Goal: Transaction & Acquisition: Book appointment/travel/reservation

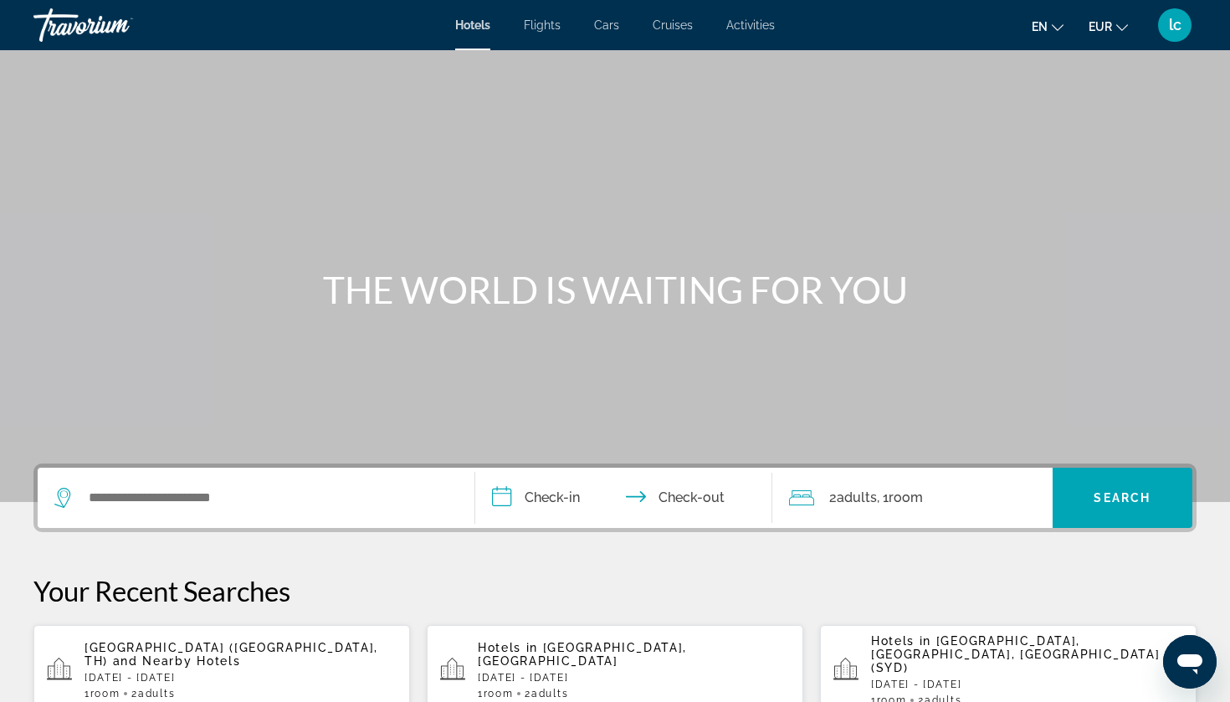
click at [1190, 33] on button "lc" at bounding box center [1175, 25] width 44 height 35
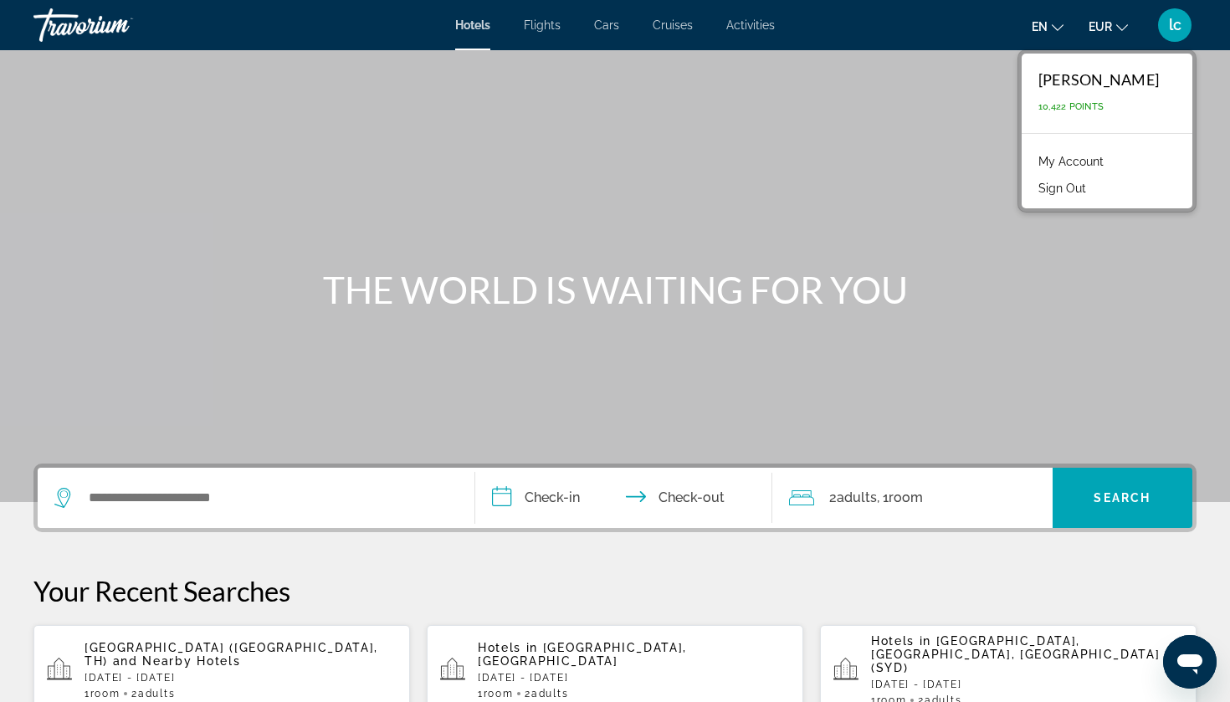
click at [1112, 156] on link "My Account" at bounding box center [1071, 162] width 82 height 22
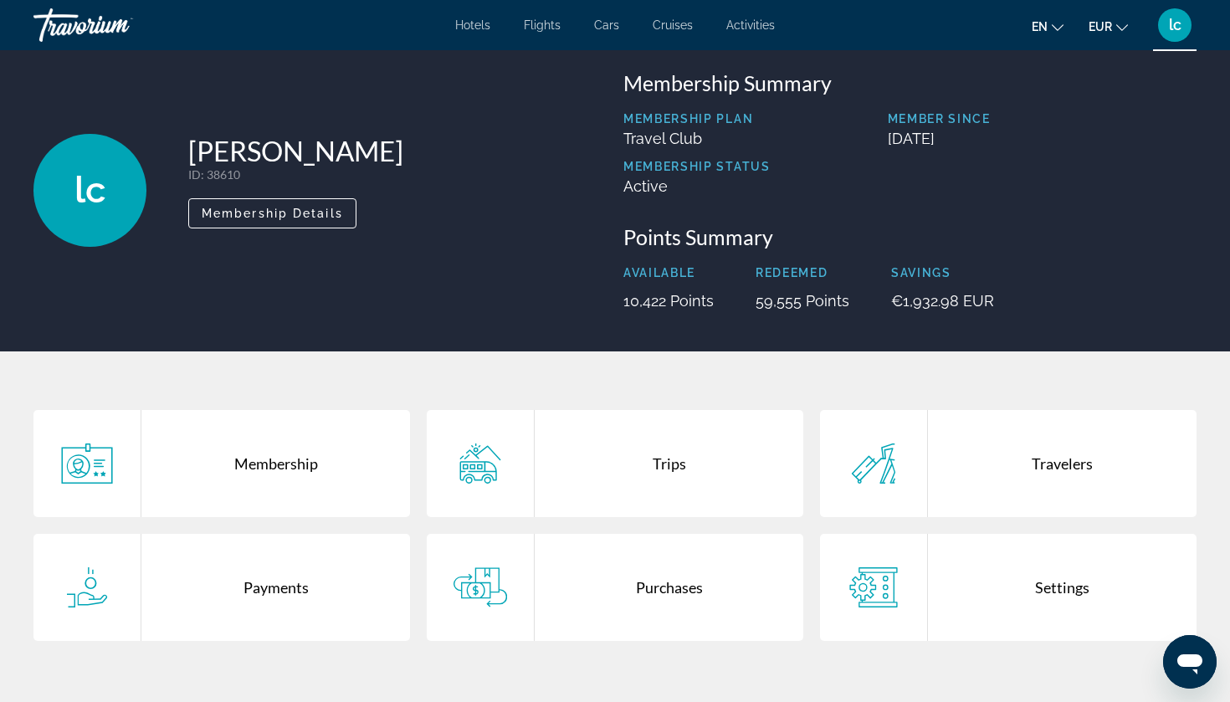
scroll to position [33, 0]
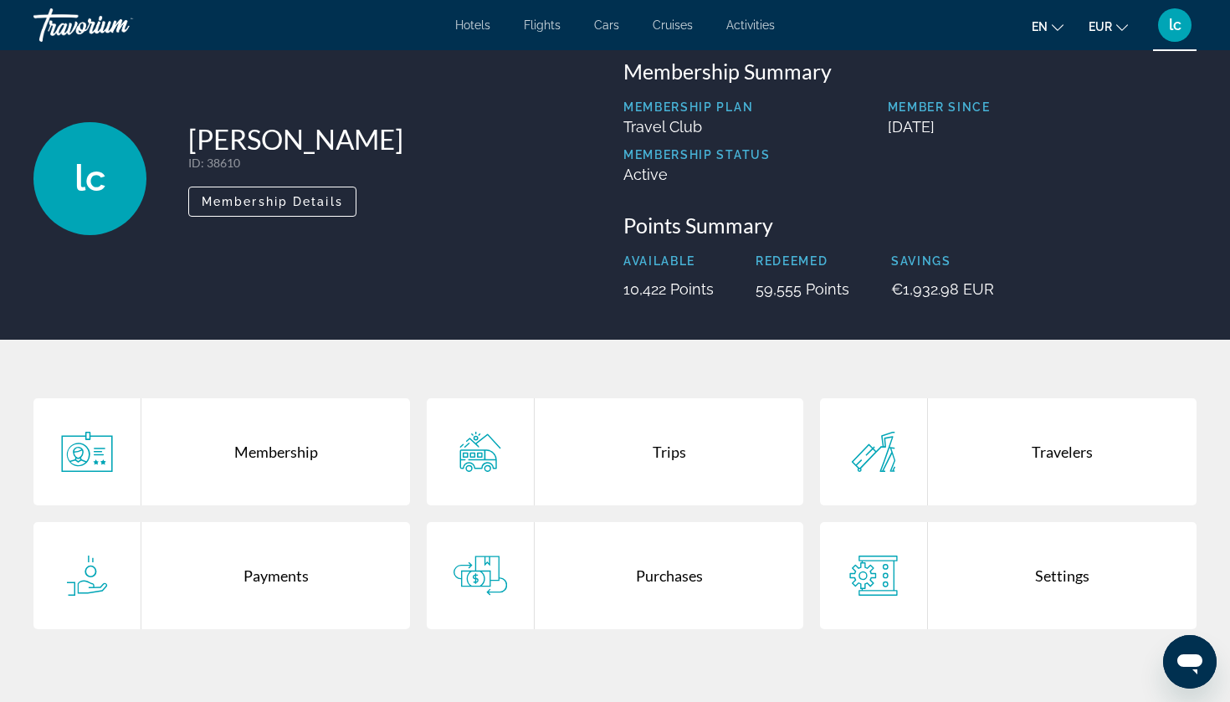
click at [571, 448] on div "Trips" at bounding box center [669, 451] width 269 height 107
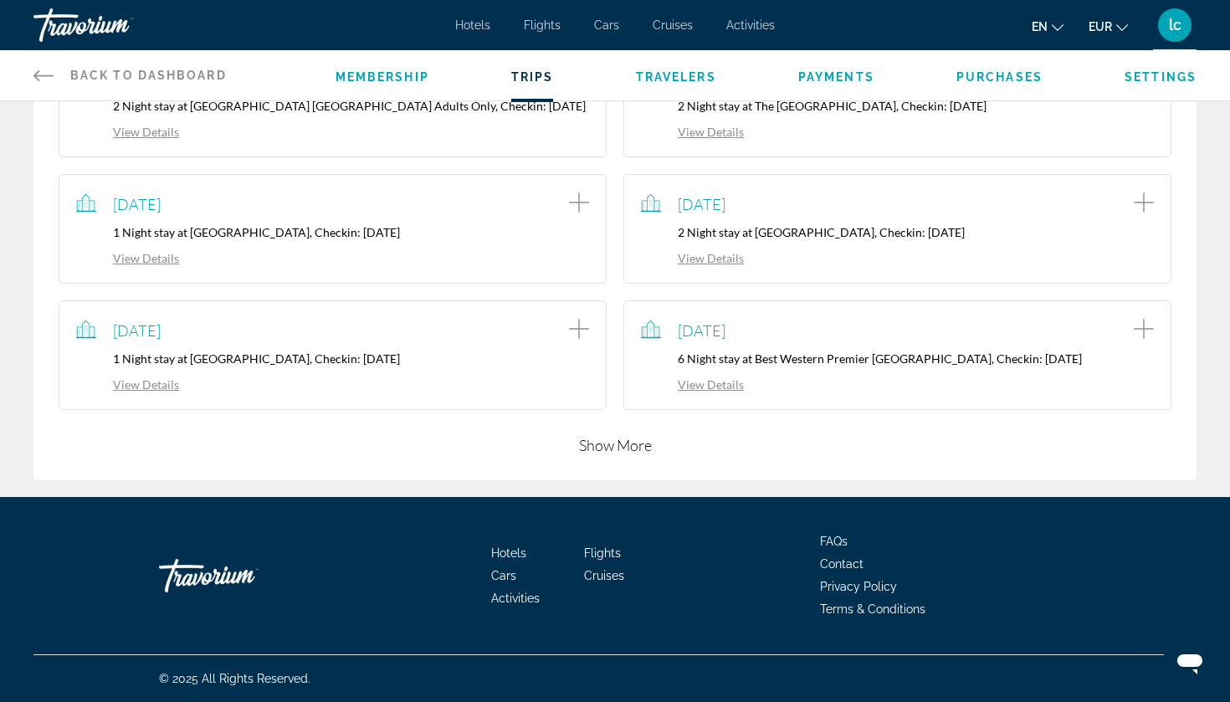
click at [599, 445] on button "Show More" at bounding box center [615, 445] width 73 height 20
click at [612, 435] on button "Show More" at bounding box center [615, 445] width 73 height 20
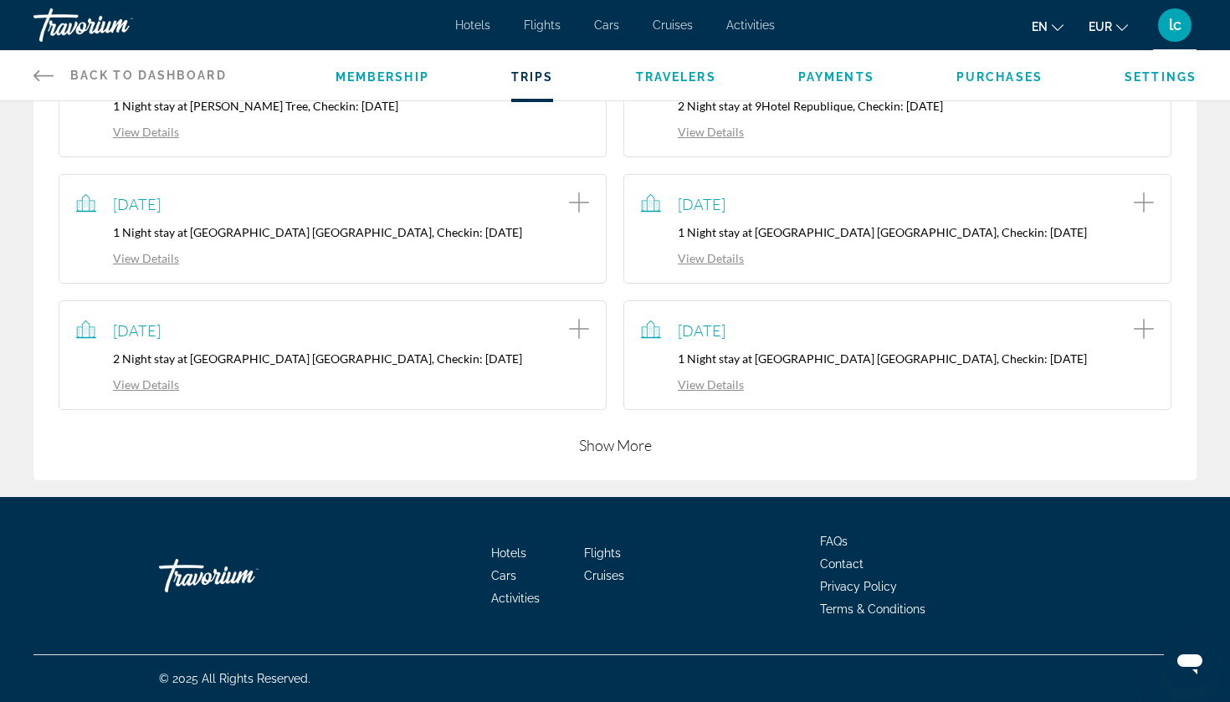
scroll to position [1167, 0]
click at [627, 445] on button "Show More" at bounding box center [615, 445] width 73 height 20
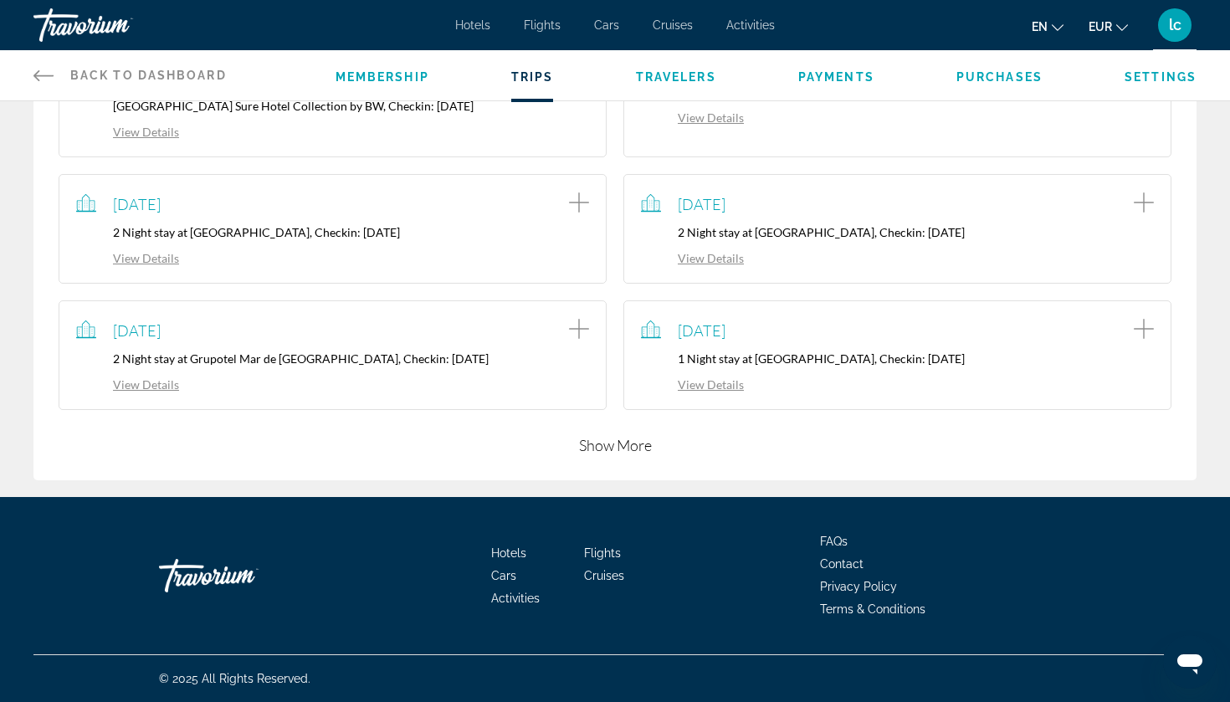
scroll to position [1568, 0]
click at [631, 438] on button "Show More" at bounding box center [615, 445] width 73 height 20
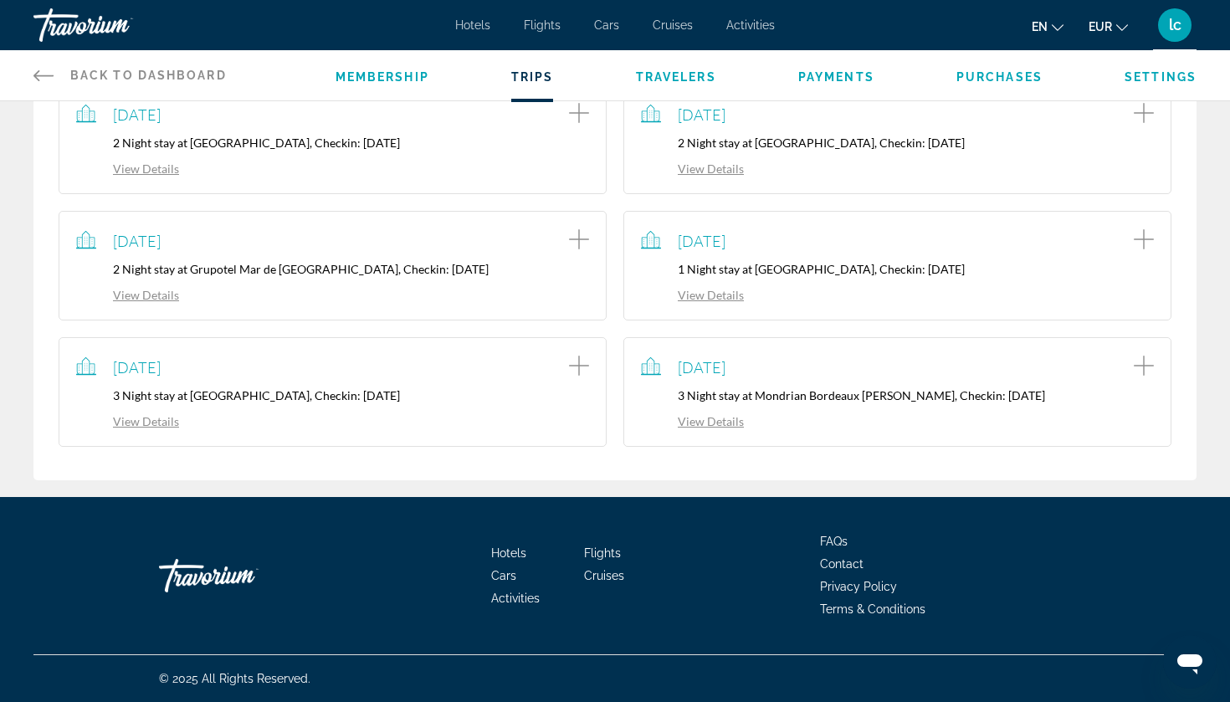
scroll to position [1657, 0]
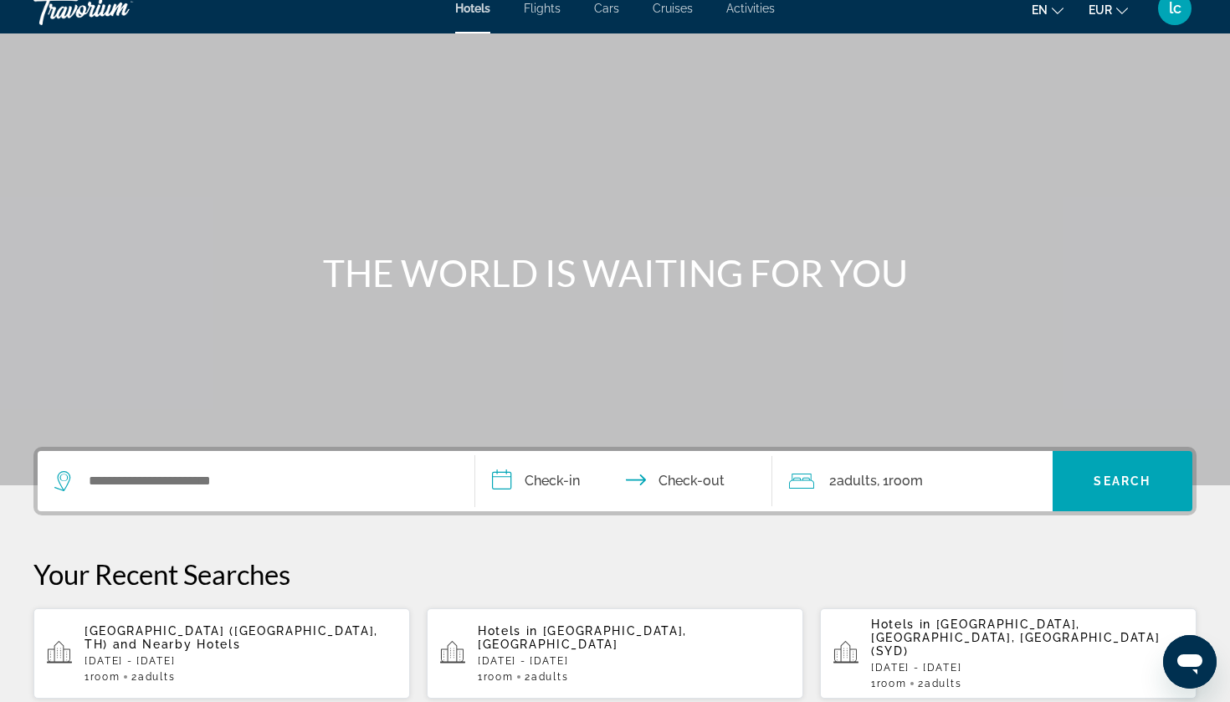
scroll to position [18, 0]
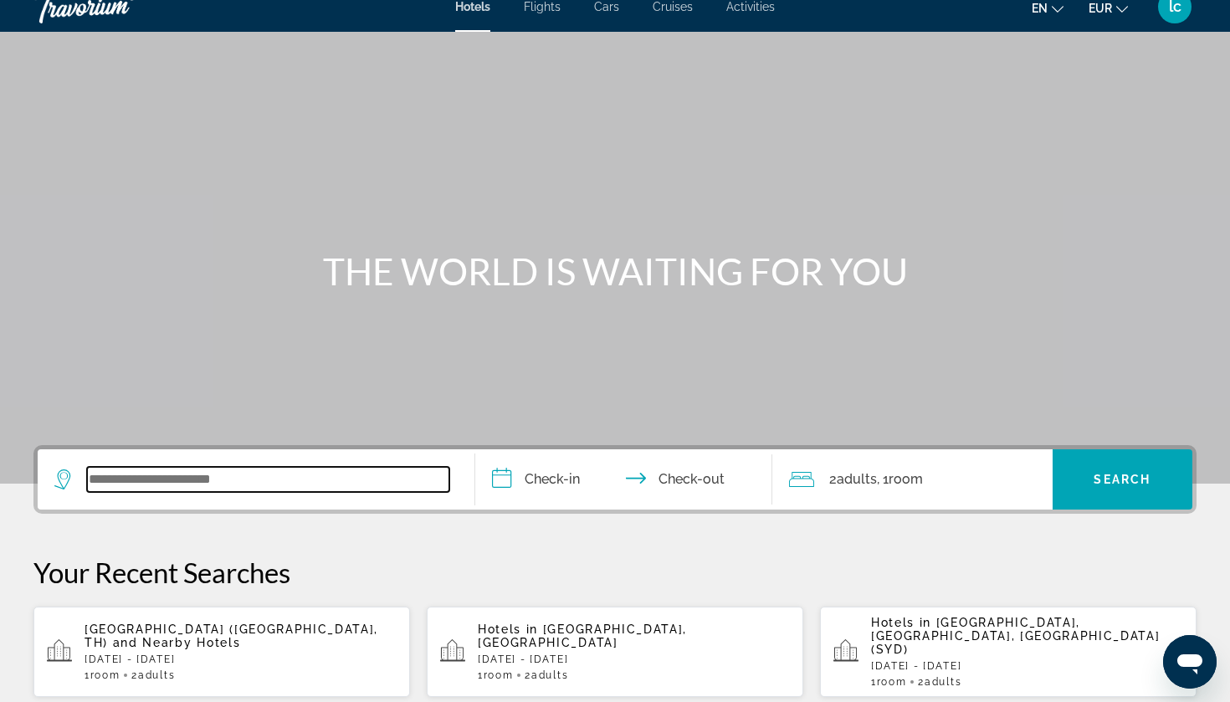
click at [237, 477] on input "Search widget" at bounding box center [268, 479] width 362 height 25
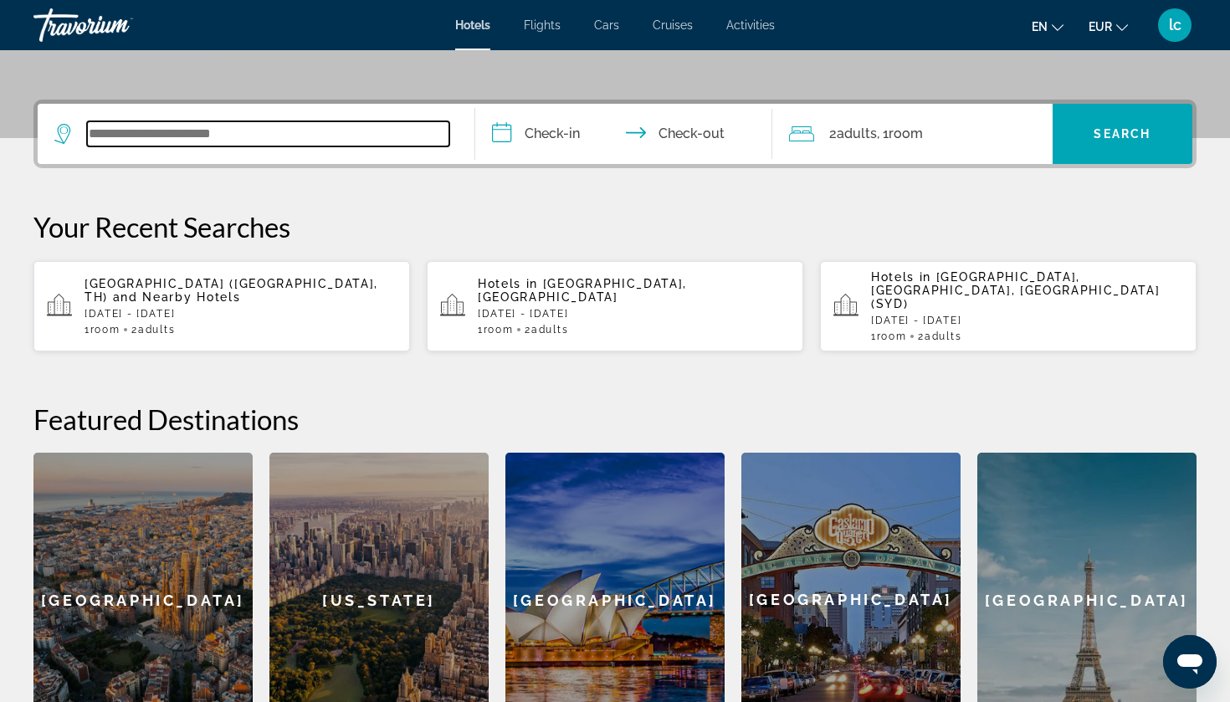
scroll to position [362, 0]
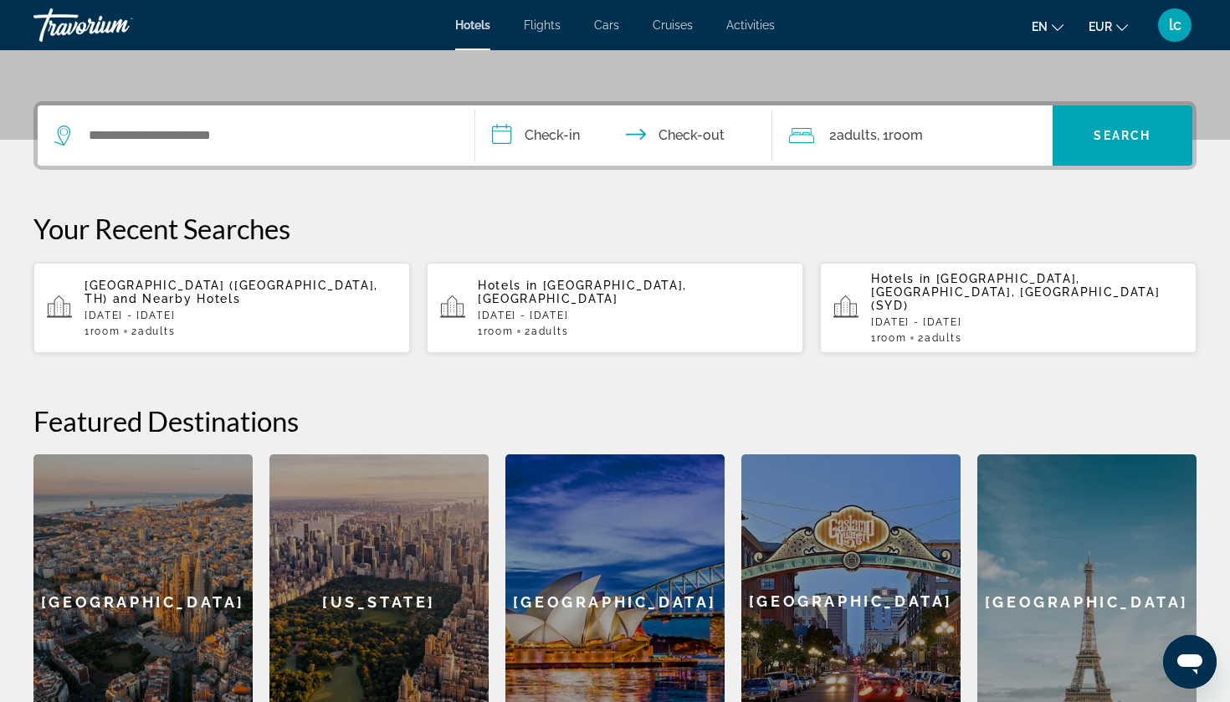
click at [680, 287] on p "Hotels in Maldives, Maldives" at bounding box center [634, 292] width 312 height 27
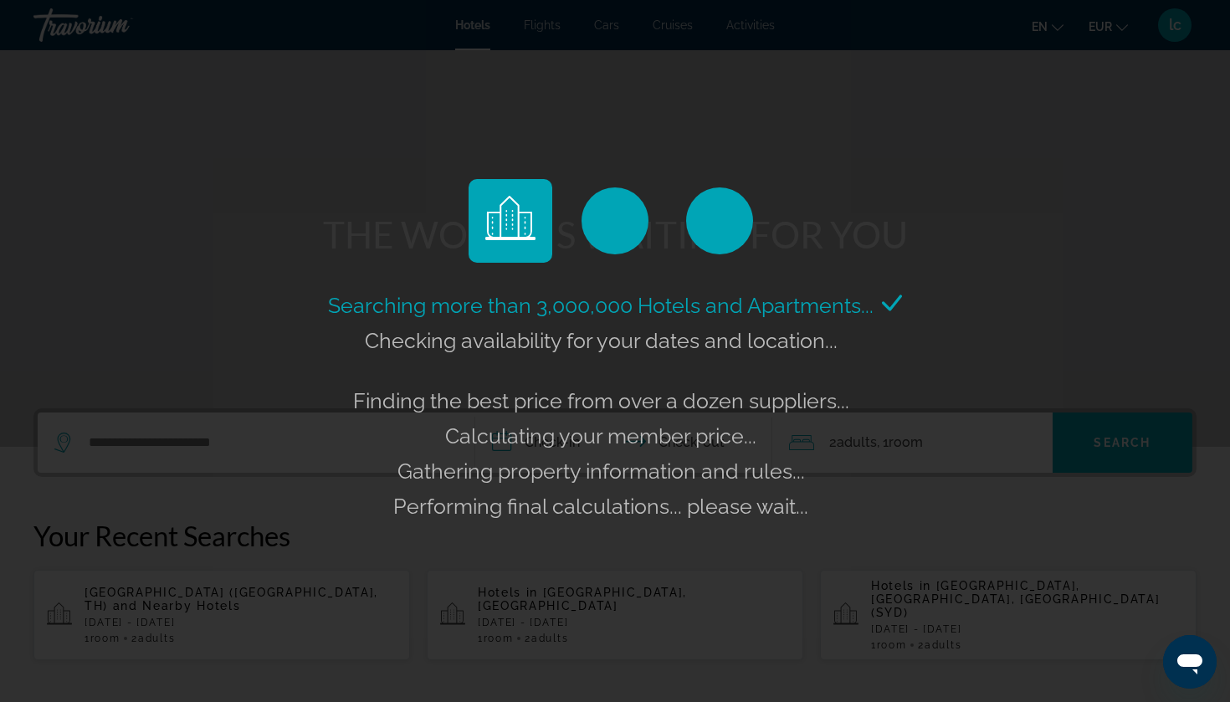
scroll to position [55, 0]
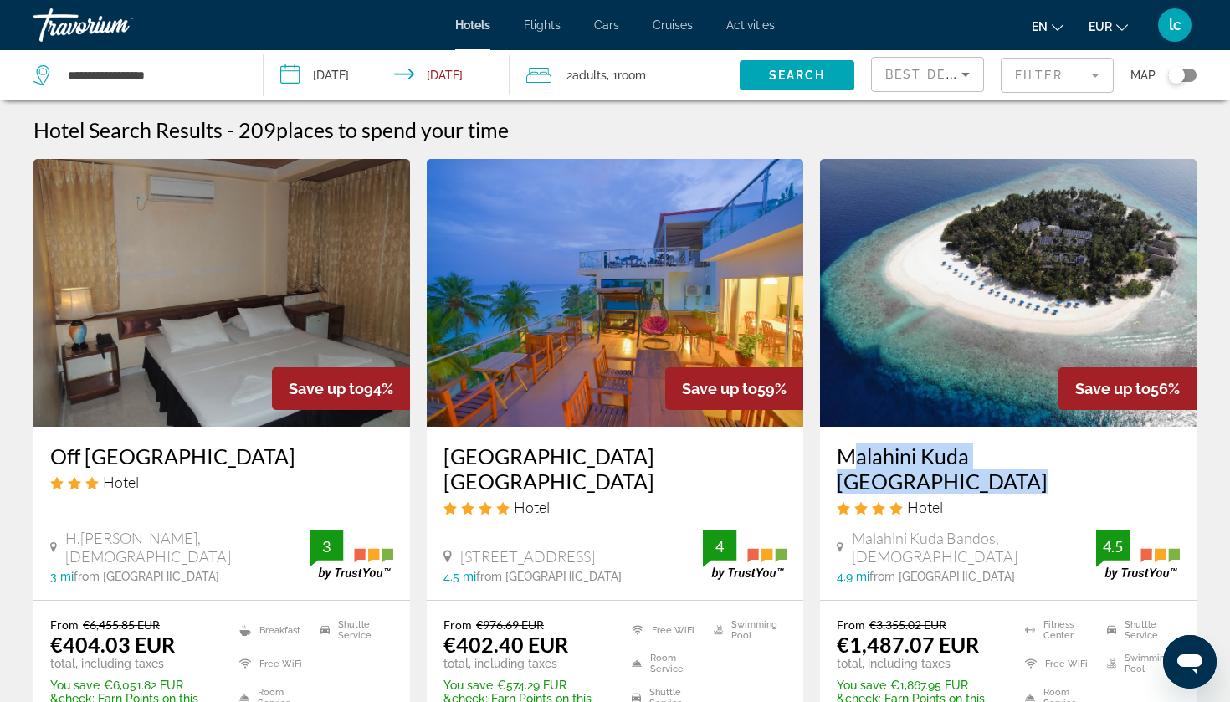
drag, startPoint x: 851, startPoint y: 473, endPoint x: 838, endPoint y: 457, distance: 20.3
click at [838, 457] on div "Malahini Kuda Bandos Resort Hotel" at bounding box center [1008, 485] width 343 height 85
copy h3 "Malahini Kuda Bandos Resort"
drag, startPoint x: 848, startPoint y: 474, endPoint x: 841, endPoint y: 453, distance: 22.0
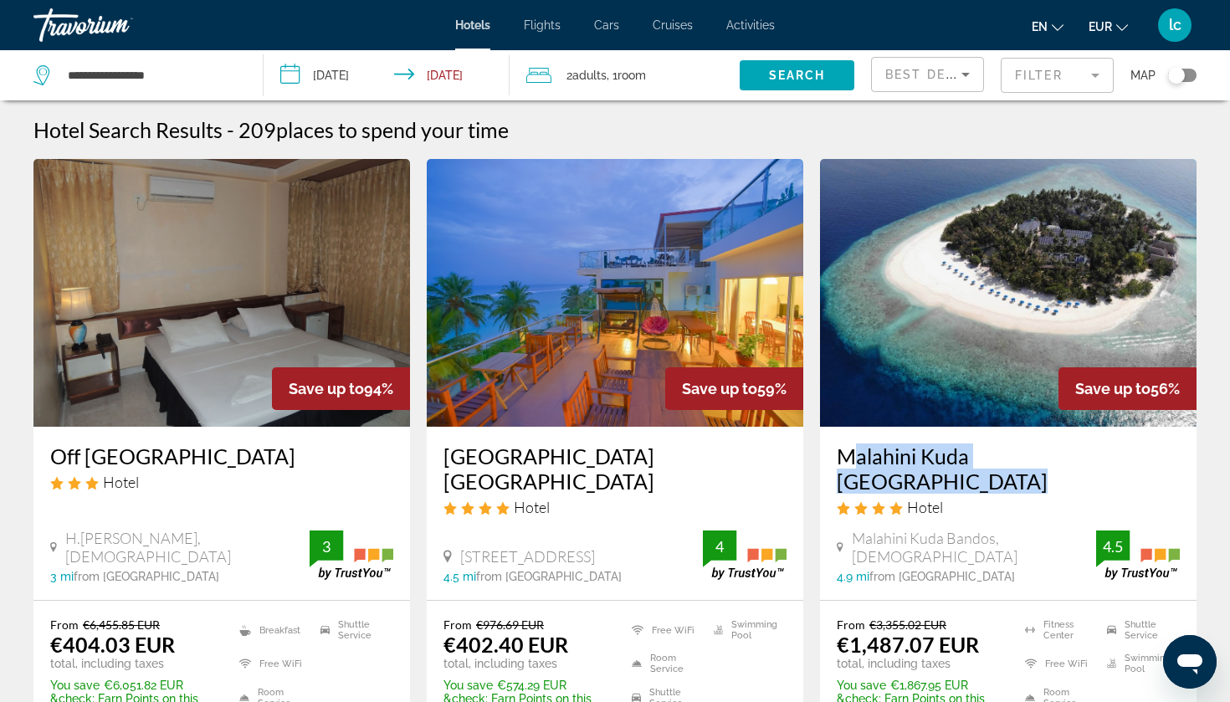
click at [841, 453] on div "Malahini Kuda Bandos Resort Hotel" at bounding box center [1008, 485] width 343 height 85
copy h3 "Malahini Kuda Bandos Resort"
drag, startPoint x: 841, startPoint y: 469, endPoint x: 837, endPoint y: 444, distance: 25.4
click at [837, 444] on div "Malahini Kuda Bandos Resort Hotel" at bounding box center [1008, 485] width 343 height 85
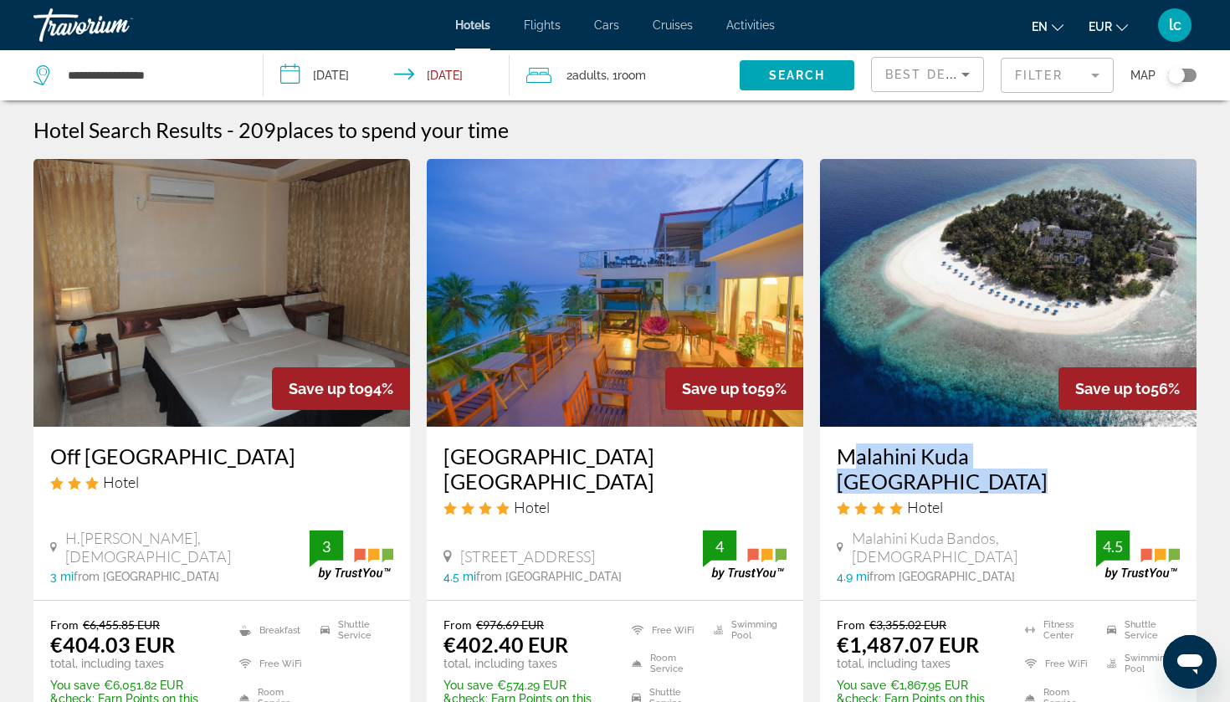
copy h3 "Malahini Kuda Bandos Resort"
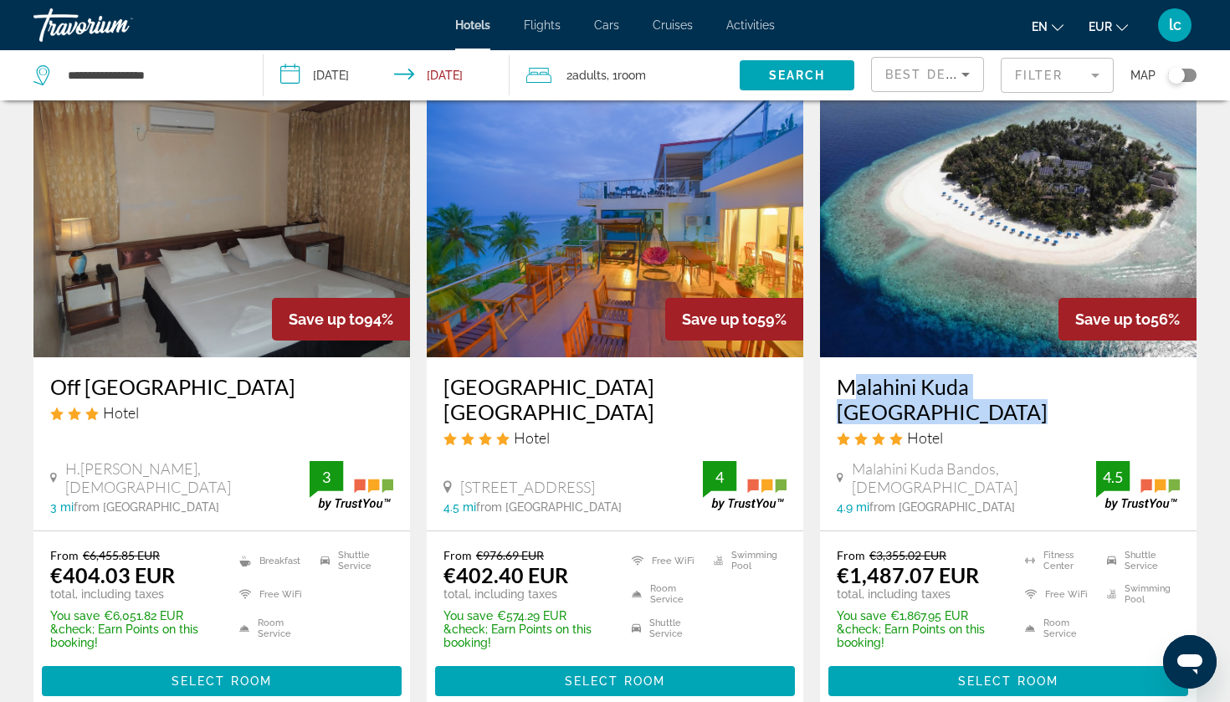
scroll to position [69, 0]
click at [945, 661] on span "Main content" at bounding box center [1008, 681] width 360 height 40
